Goal: Navigation & Orientation: Find specific page/section

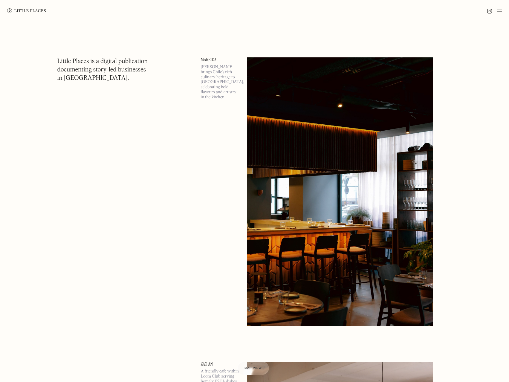
click at [500, 12] on img at bounding box center [499, 10] width 5 height 7
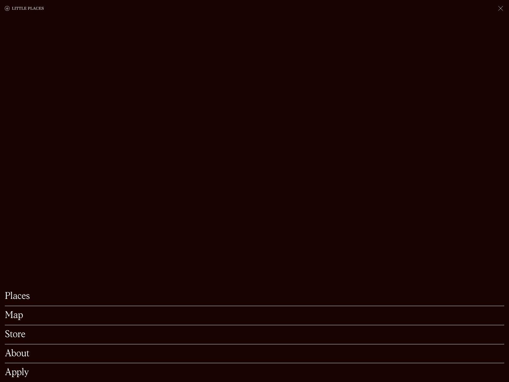
click at [19, 292] on link "Places" at bounding box center [254, 296] width 499 height 9
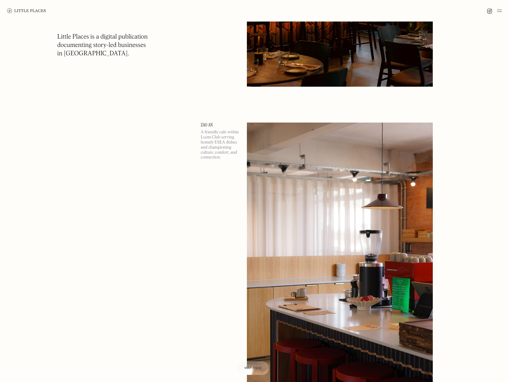
scroll to position [30, 0]
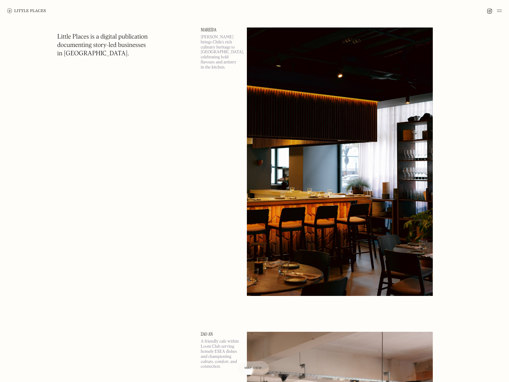
click at [497, 12] on img at bounding box center [499, 10] width 5 height 7
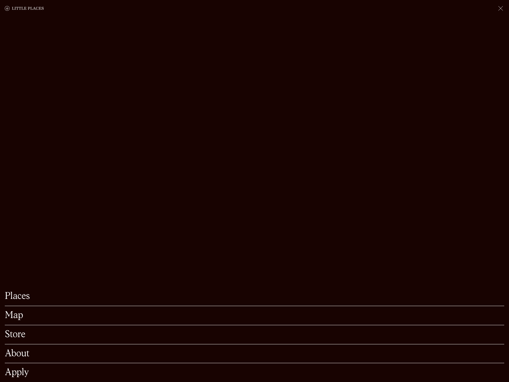
click at [8, 311] on link "Map" at bounding box center [254, 315] width 499 height 9
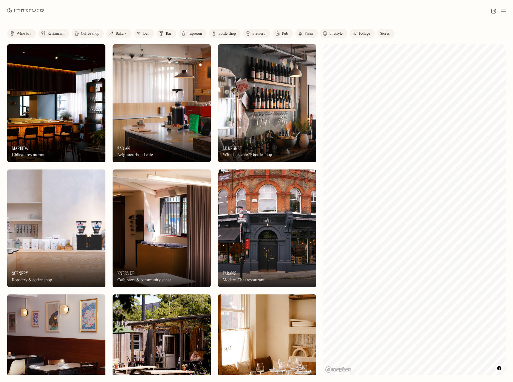
click at [168, 128] on img at bounding box center [162, 103] width 98 height 118
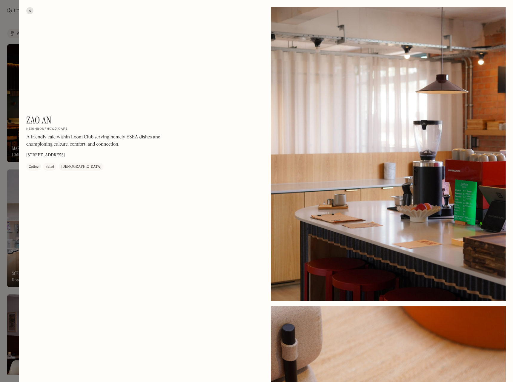
click at [65, 156] on p "Unit 23, The Ivories, 6 Northampton St, London N1 2HY" at bounding box center [45, 155] width 39 height 6
click at [171, 153] on div "Zao An On Our Radar Neighbourhood cafe A friendly cafe within Loom Club serving…" at bounding box center [106, 142] width 161 height 56
click at [15, 80] on div at bounding box center [256, 191] width 513 height 382
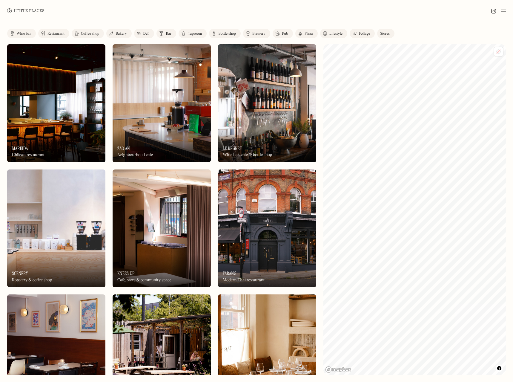
click at [55, 246] on img at bounding box center [56, 228] width 98 height 118
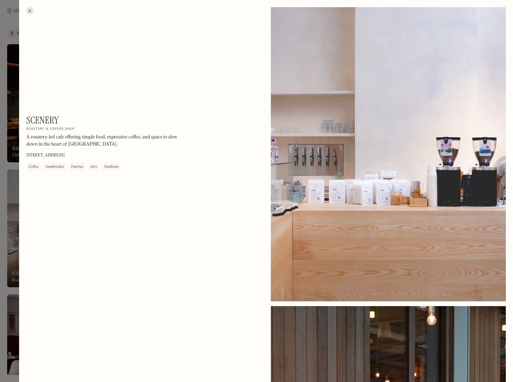
click at [8, 119] on div at bounding box center [256, 191] width 513 height 382
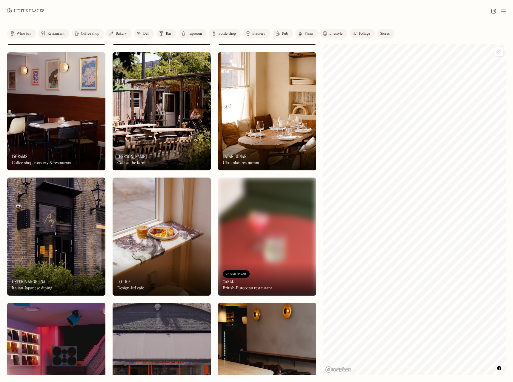
scroll to position [269, 0]
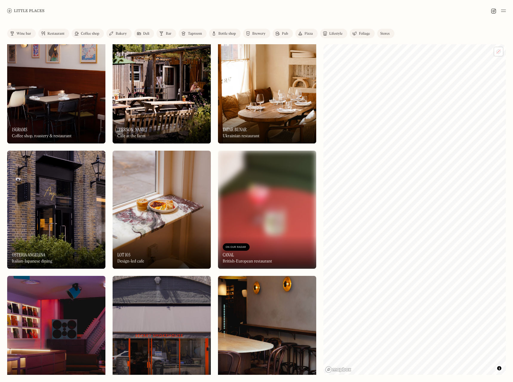
click at [54, 34] on div "Restaurant" at bounding box center [55, 34] width 17 height 4
